Goal: Task Accomplishment & Management: Use online tool/utility

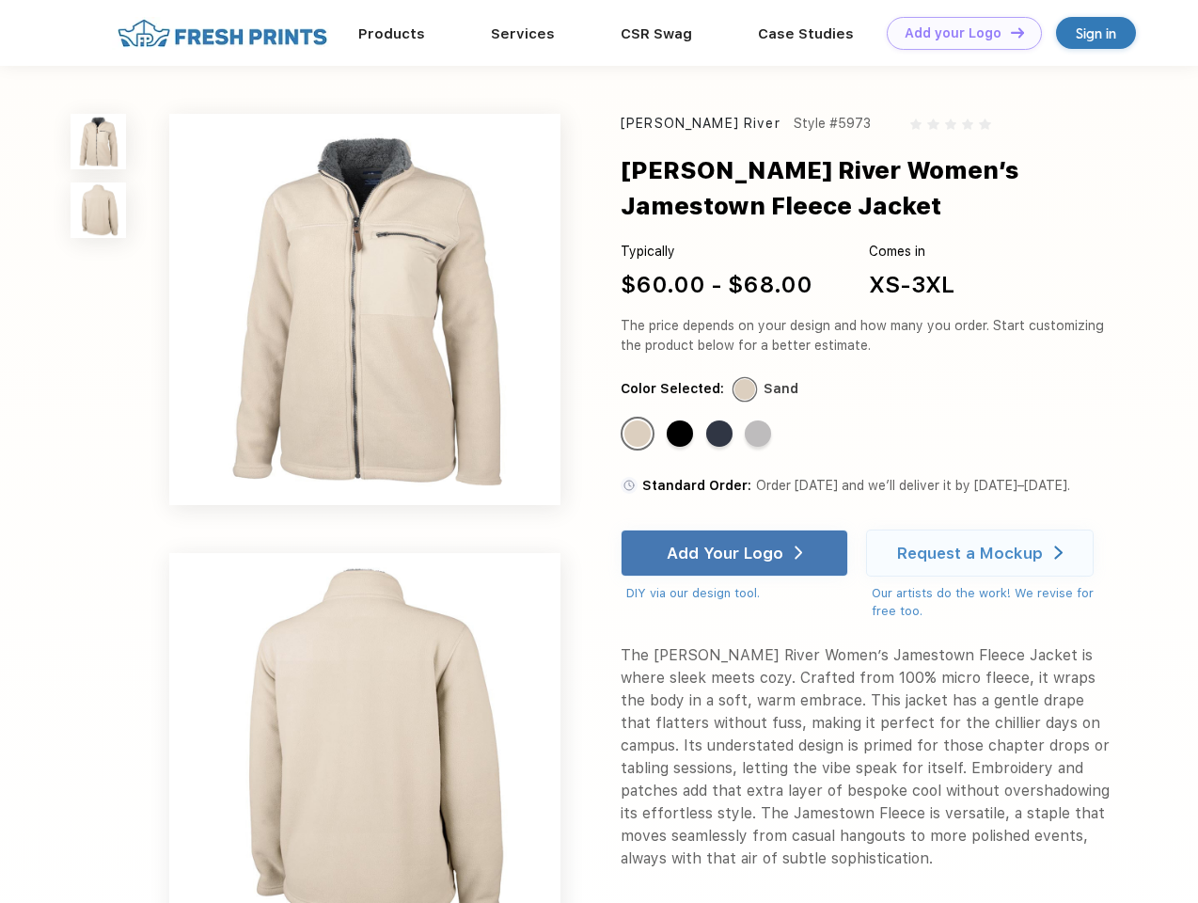
click at [957, 33] on link "Add your Logo Design Tool" at bounding box center [964, 33] width 155 height 33
click at [0, 0] on div "Design Tool" at bounding box center [0, 0] width 0 height 0
click at [1009, 32] on link "Add your Logo Design Tool" at bounding box center [964, 33] width 155 height 33
click at [99, 141] on img at bounding box center [98, 141] width 55 height 55
click at [99, 211] on img at bounding box center [98, 209] width 55 height 55
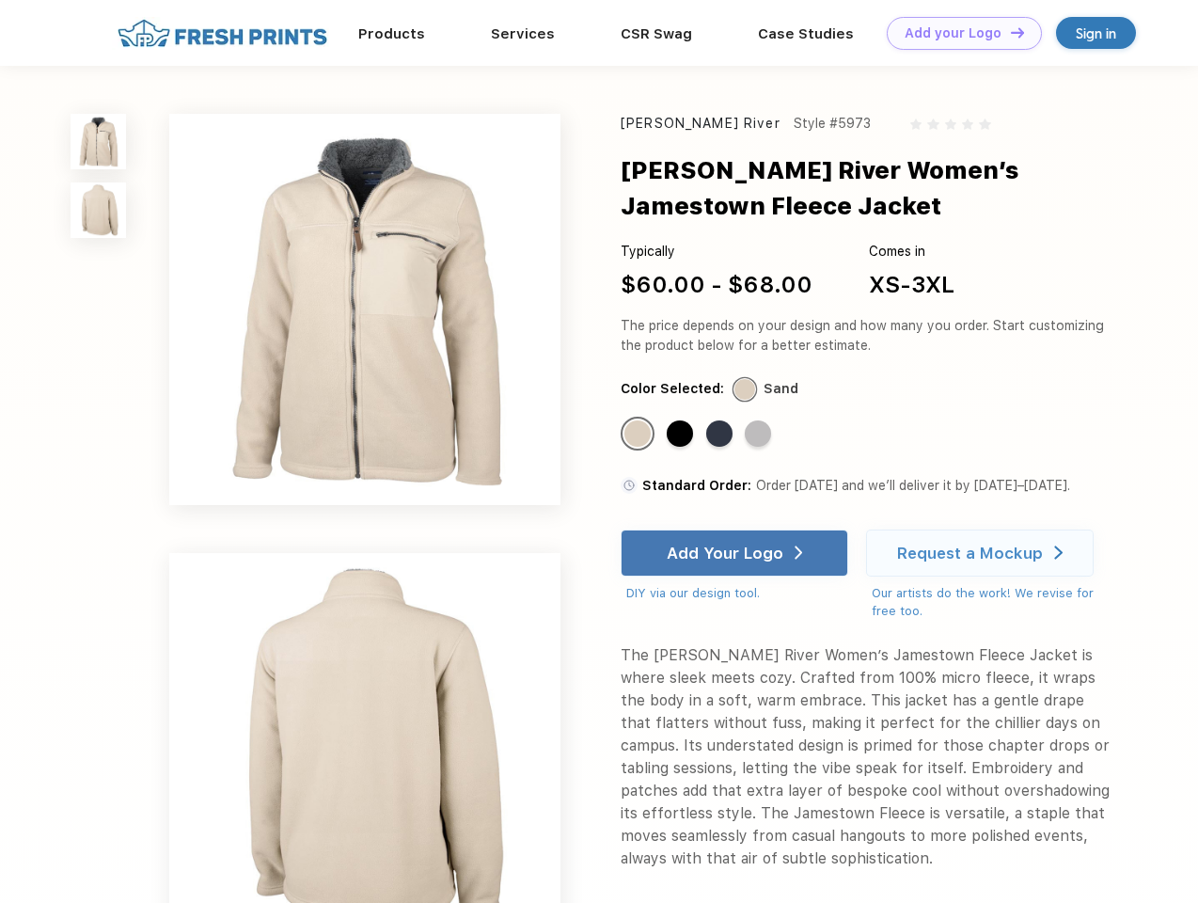
click at [639, 434] on div "Standard Color" at bounding box center [637, 433] width 26 height 26
click at [682, 434] on div "Standard Color" at bounding box center [680, 433] width 26 height 26
click at [721, 434] on div "Standard Color" at bounding box center [719, 433] width 26 height 26
click at [760, 434] on div "Standard Color" at bounding box center [758, 433] width 26 height 26
click at [736, 553] on div "Add Your Logo" at bounding box center [725, 552] width 117 height 19
